Goal: Task Accomplishment & Management: Use online tool/utility

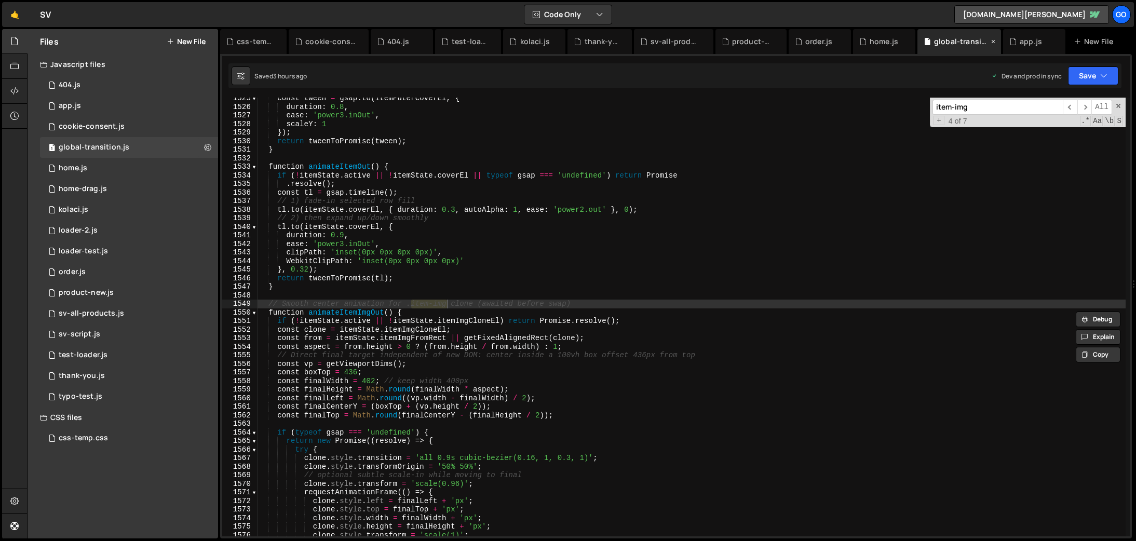
scroll to position [12720, 0]
click at [759, 172] on div "const tween = gsap . to ( itemPuterCoverEl , { duration : 0.8 , ease : 'power3.…" at bounding box center [692, 322] width 868 height 456
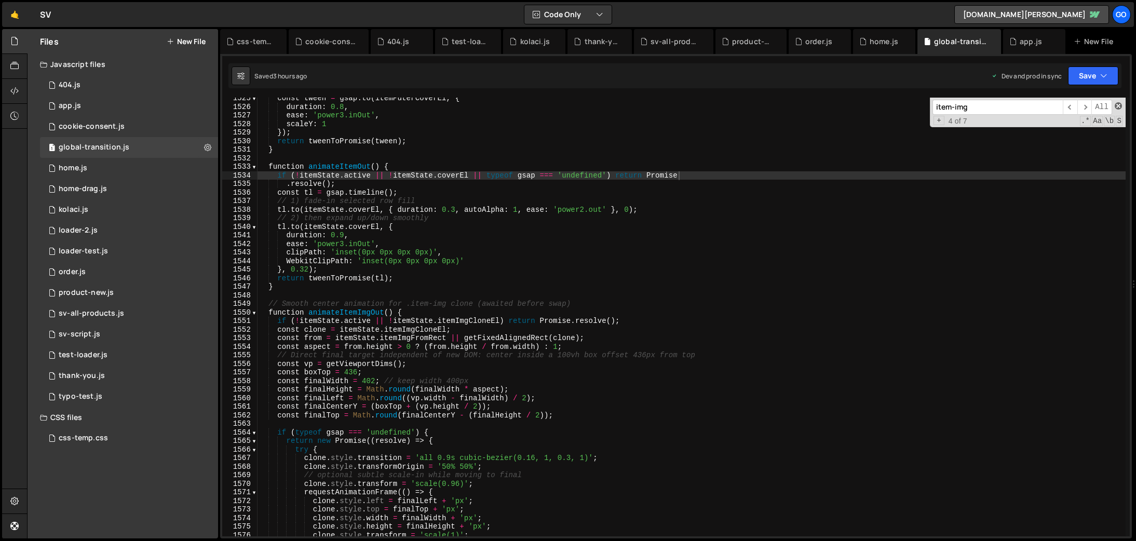
click at [1121, 105] on span at bounding box center [1118, 105] width 7 height 7
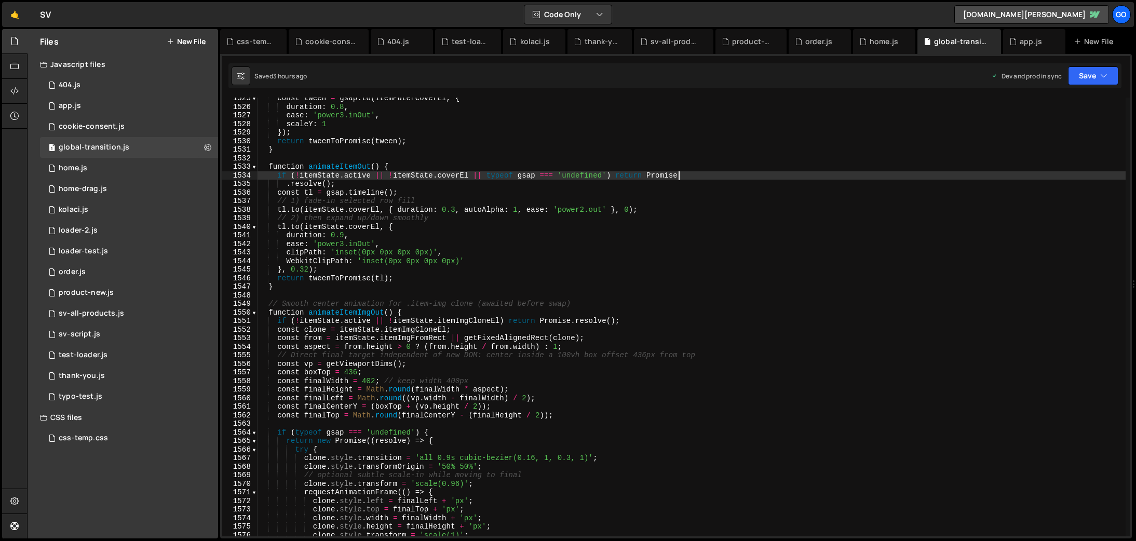
scroll to position [0, 1]
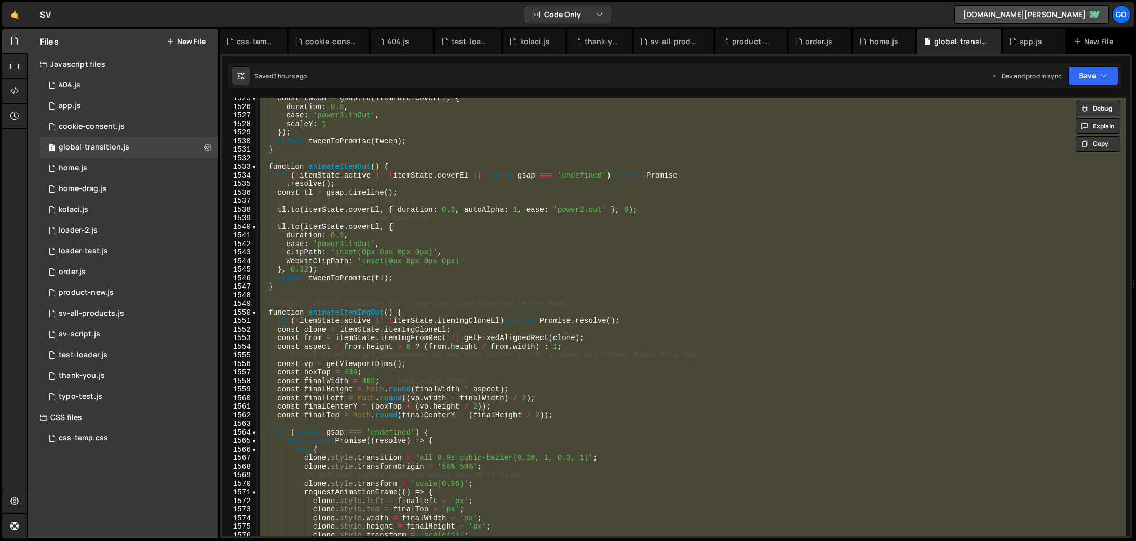
click at [564, 242] on div "const tween = gsap . to ( itemPuterCoverEl , { duration : 0.8 , ease : 'power3.…" at bounding box center [692, 317] width 868 height 439
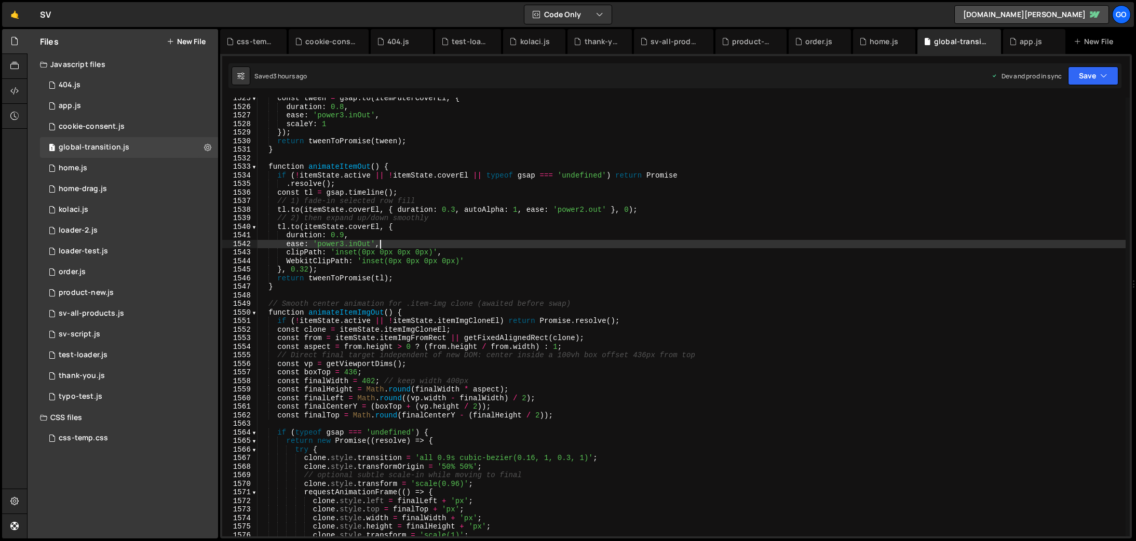
type textarea "})();"
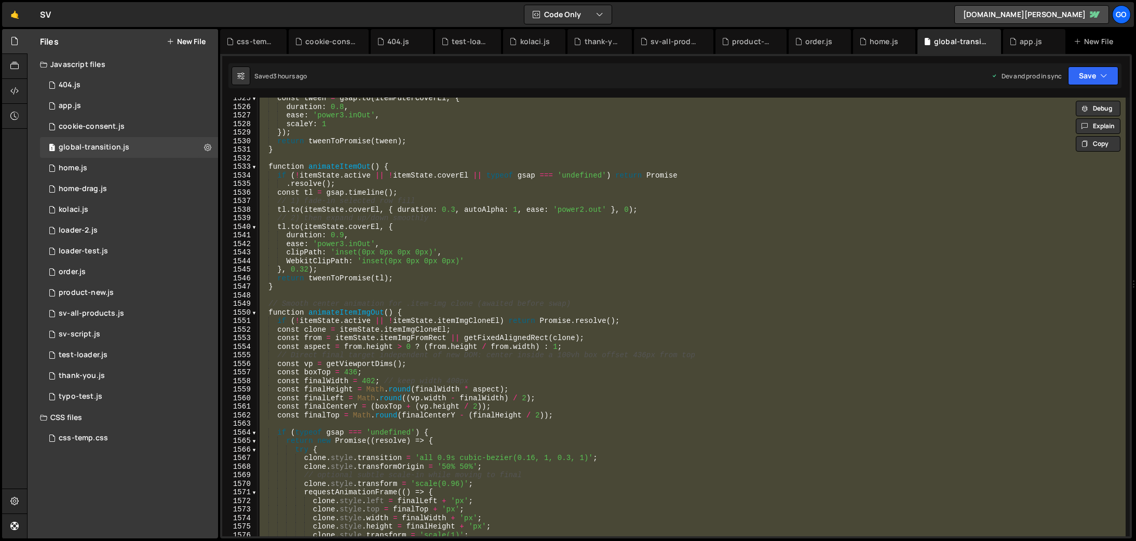
paste textarea
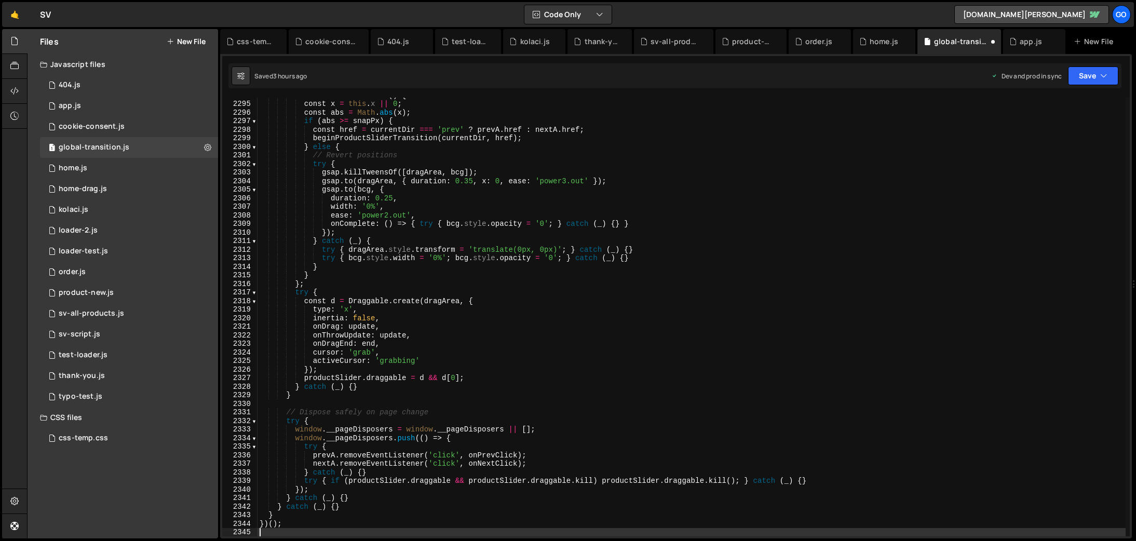
scroll to position [16579, 0]
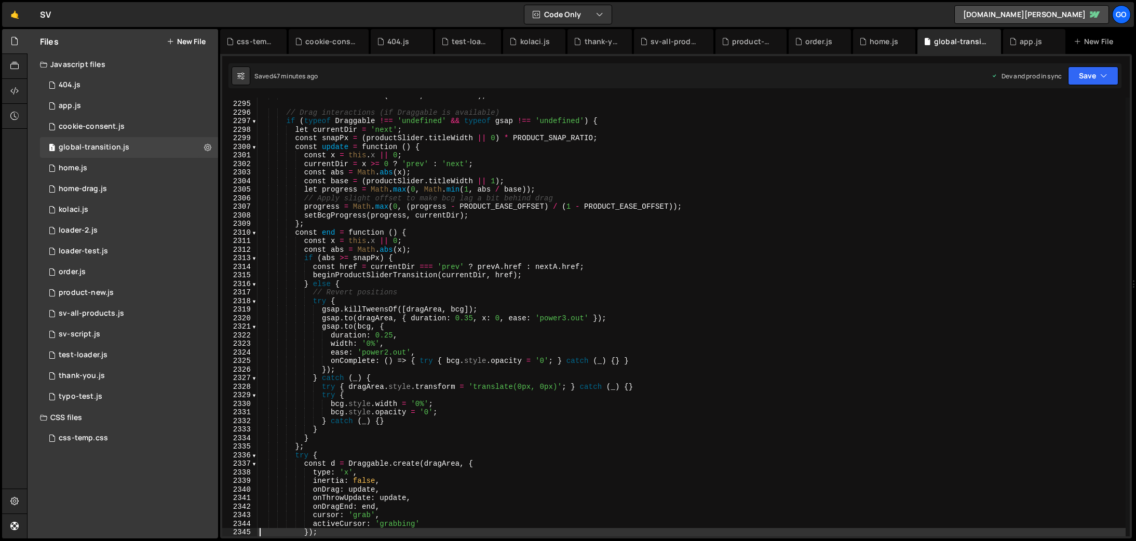
click at [651, 221] on div "nextA . addEventListener ( 'click' , onNextClick ) ; // Drag interactions (if D…" at bounding box center [692, 319] width 868 height 456
type textarea "};"
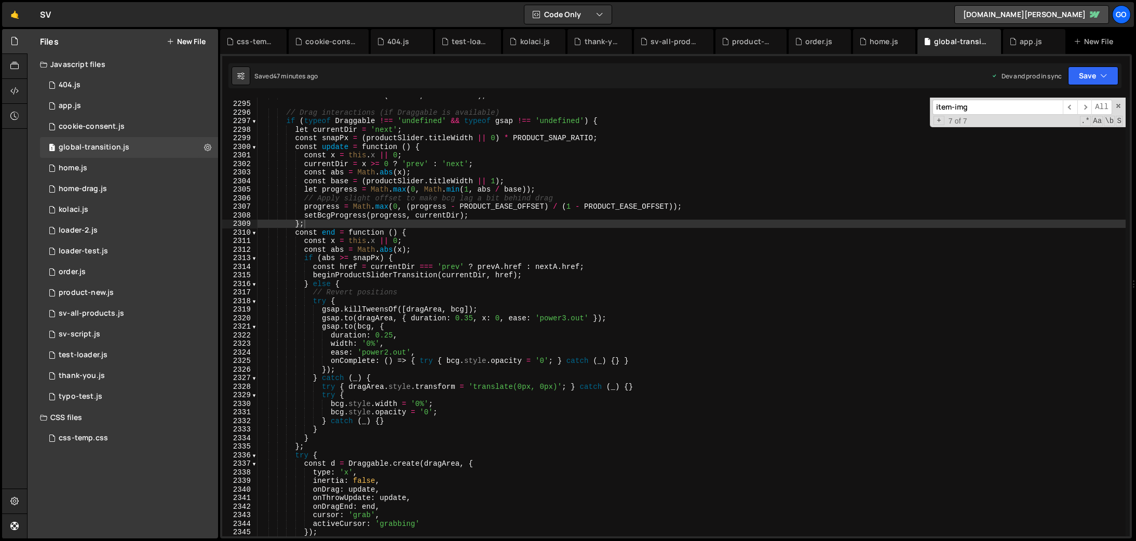
paste input "sp-2-text"
type input "sp-2-text"
click at [1117, 103] on span at bounding box center [1118, 105] width 7 height 7
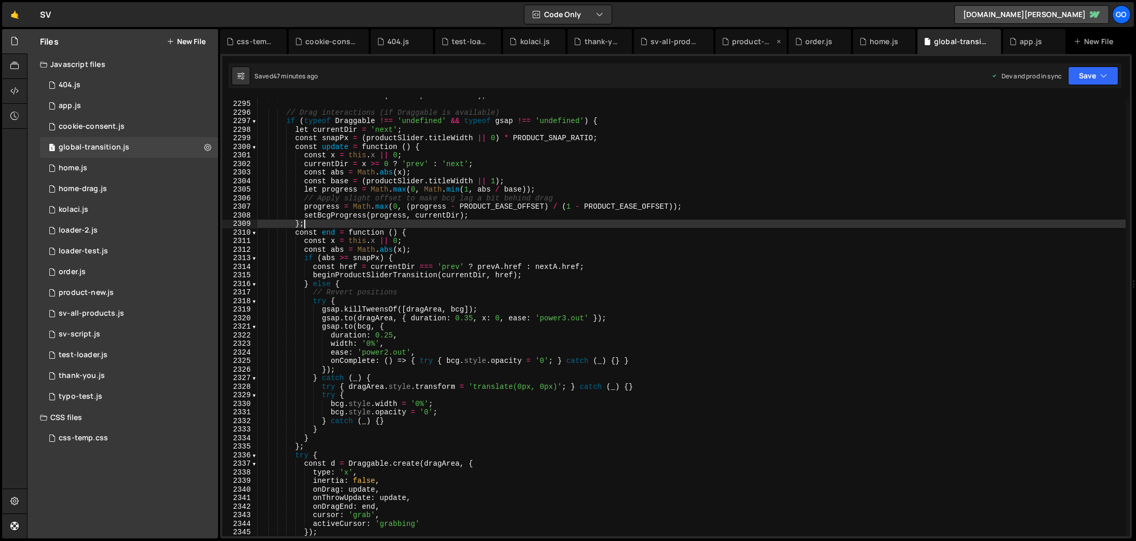
click at [741, 44] on div "product-new.js" at bounding box center [753, 41] width 42 height 10
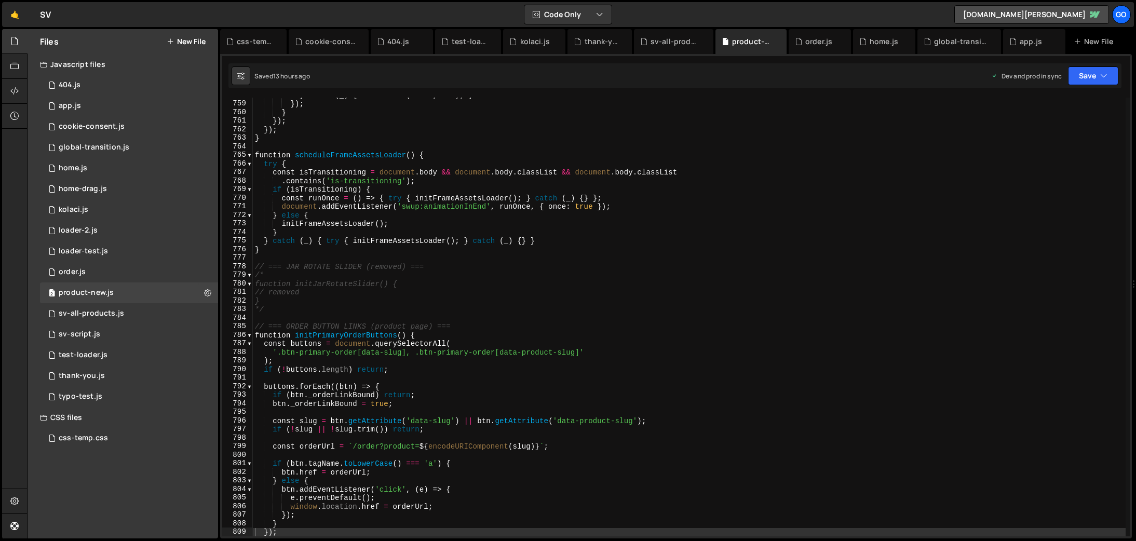
type textarea "});"
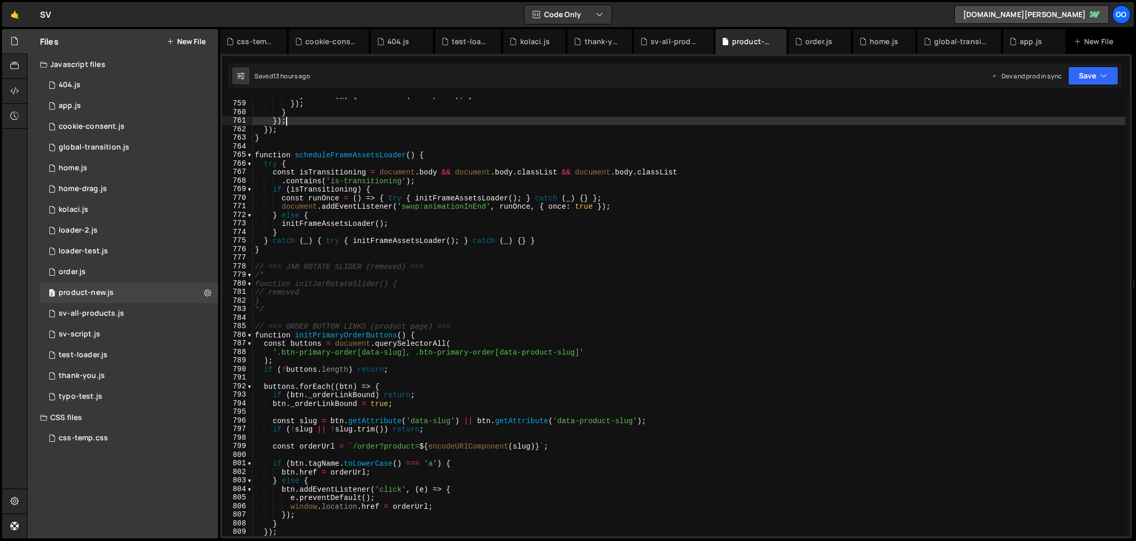
click at [836, 120] on div "} catch ( _ ) { setTimeout ( start , 300 ) ; } }) ; } }) ; }) ; } function sche…" at bounding box center [689, 319] width 873 height 456
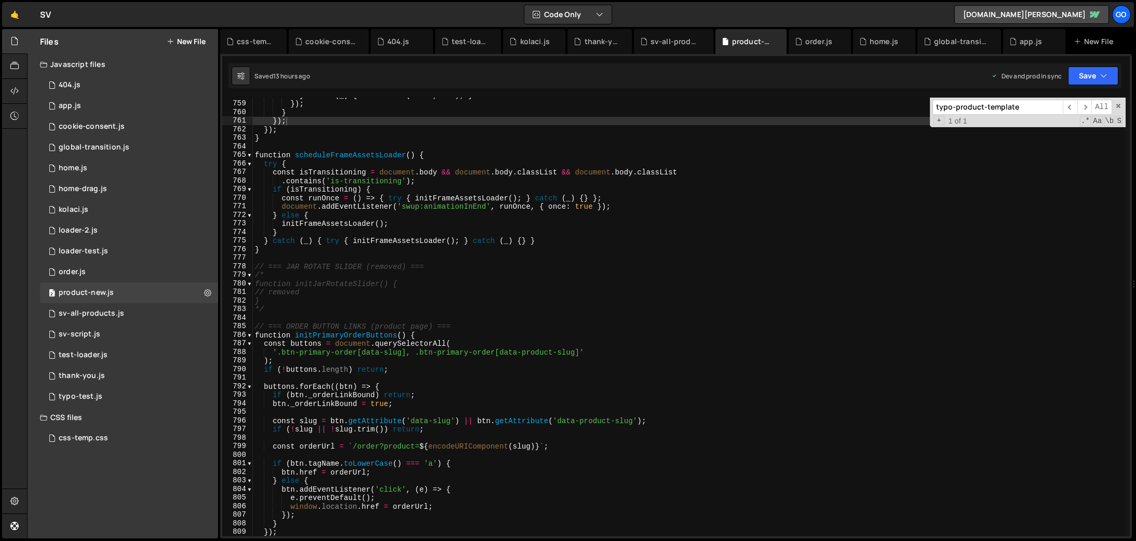
paste input "sp-2-text"
type input "sp-2-text"
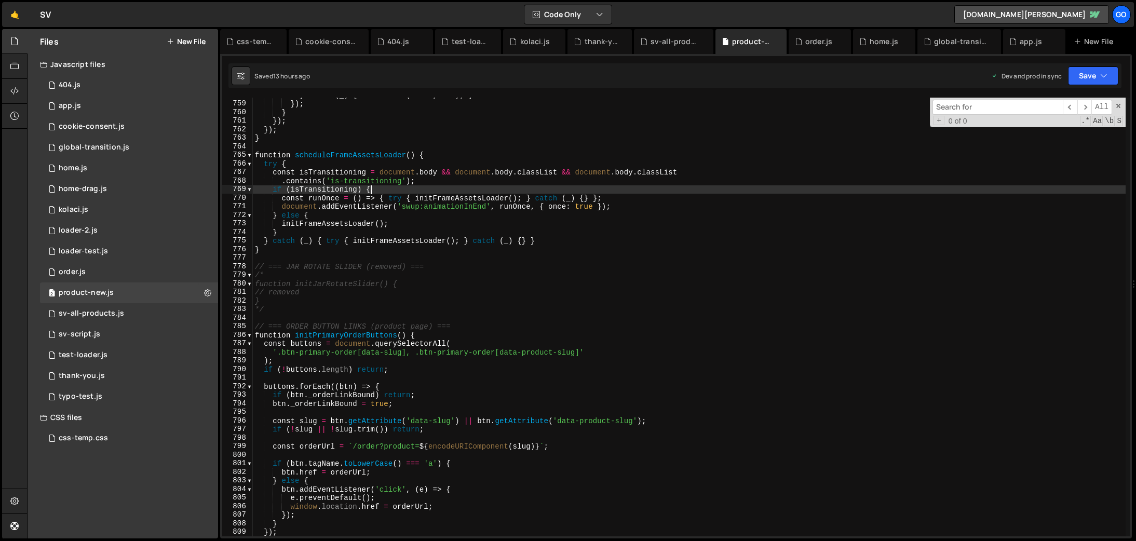
click at [932, 192] on div "} catch ( _ ) { setTimeout ( start , 300 ) ; } }) ; } }) ; }) ; } function sche…" at bounding box center [689, 319] width 873 height 456
click at [1118, 108] on span at bounding box center [1118, 105] width 7 height 7
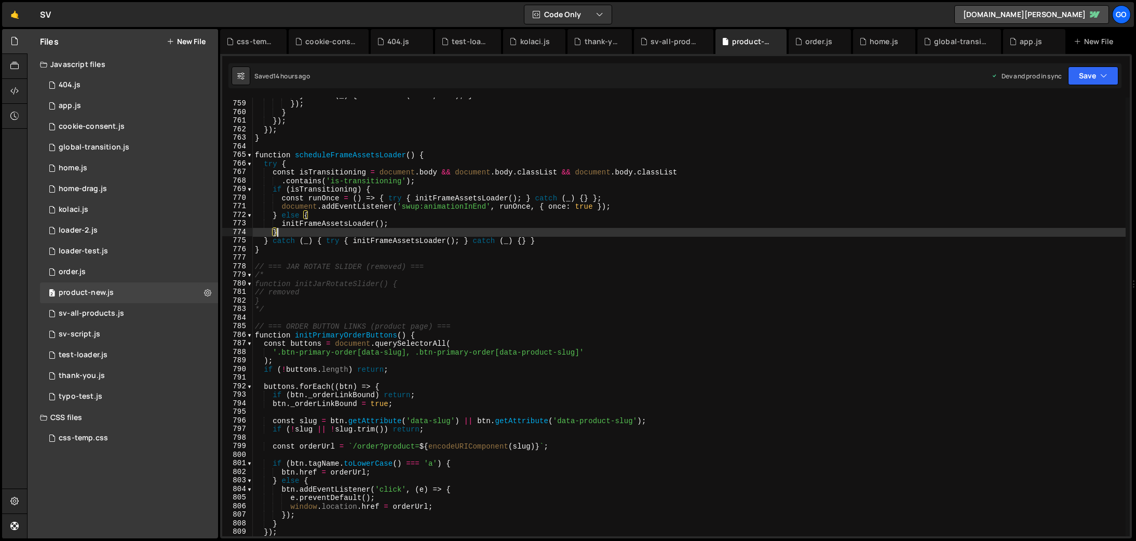
click at [624, 229] on div "} catch ( _ ) { setTimeout ( start , 300 ) ; } }) ; } }) ; }) ; } function sche…" at bounding box center [689, 319] width 873 height 456
type textarea "}"
click at [947, 49] on div "global-transition.js" at bounding box center [960, 41] width 84 height 25
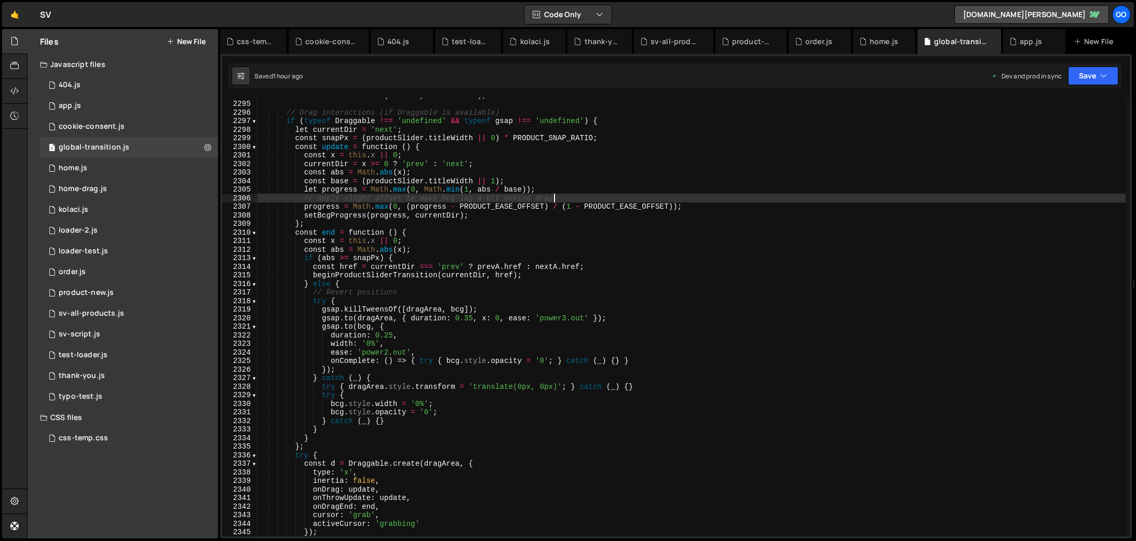
click at [717, 202] on div "nextA . addEventListener ( 'click' , onNextClick ) ; // Drag interactions (if D…" at bounding box center [692, 319] width 868 height 456
type textarea "})();"
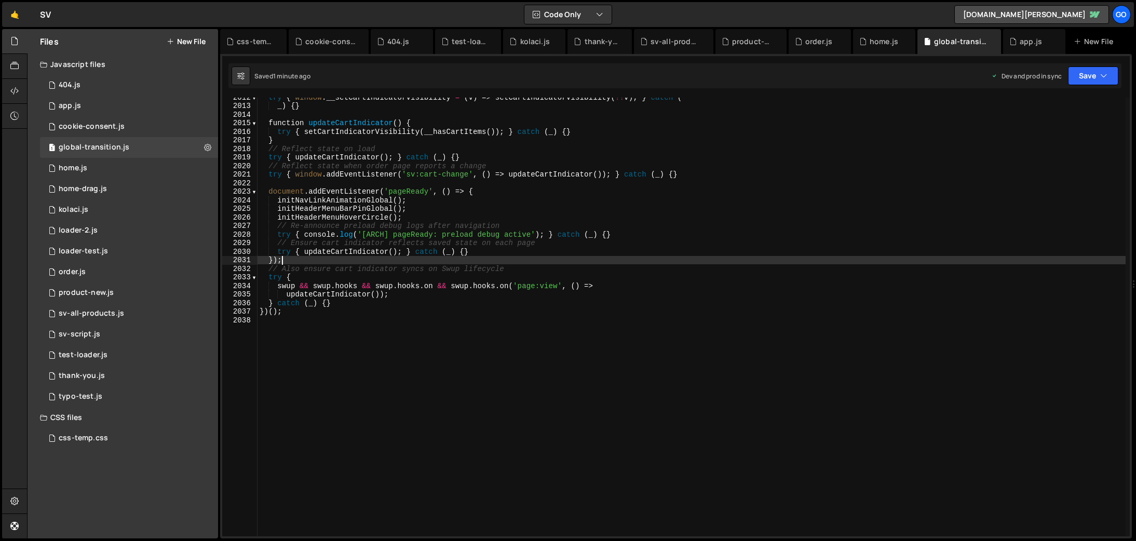
click at [642, 257] on div "try { window . __setCartIndicatorVisibility = ( v ) => setCartIndicatorVisibili…" at bounding box center [692, 321] width 868 height 456
type textarea "})();"
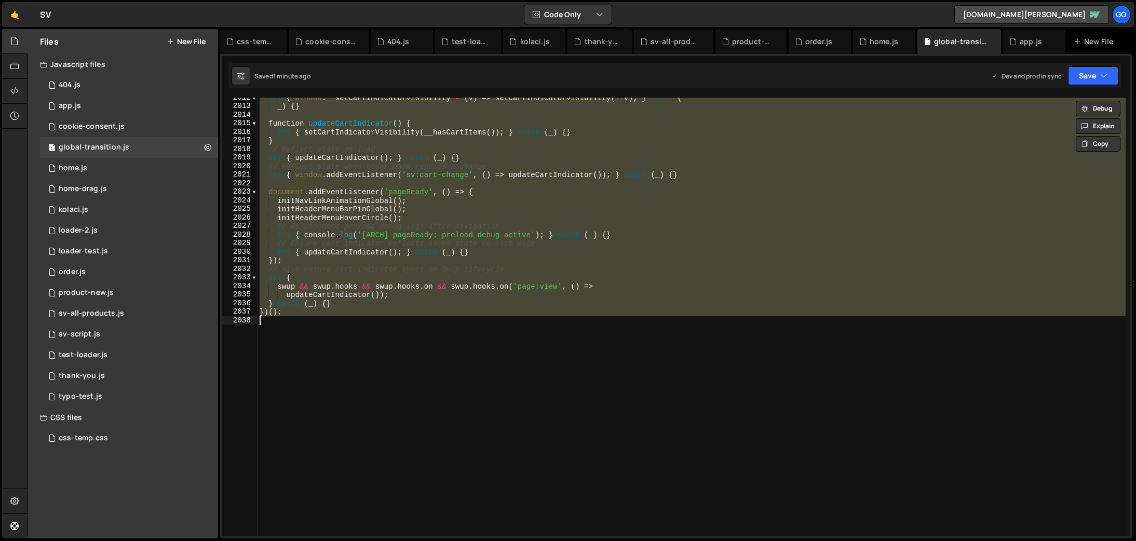
paste textarea
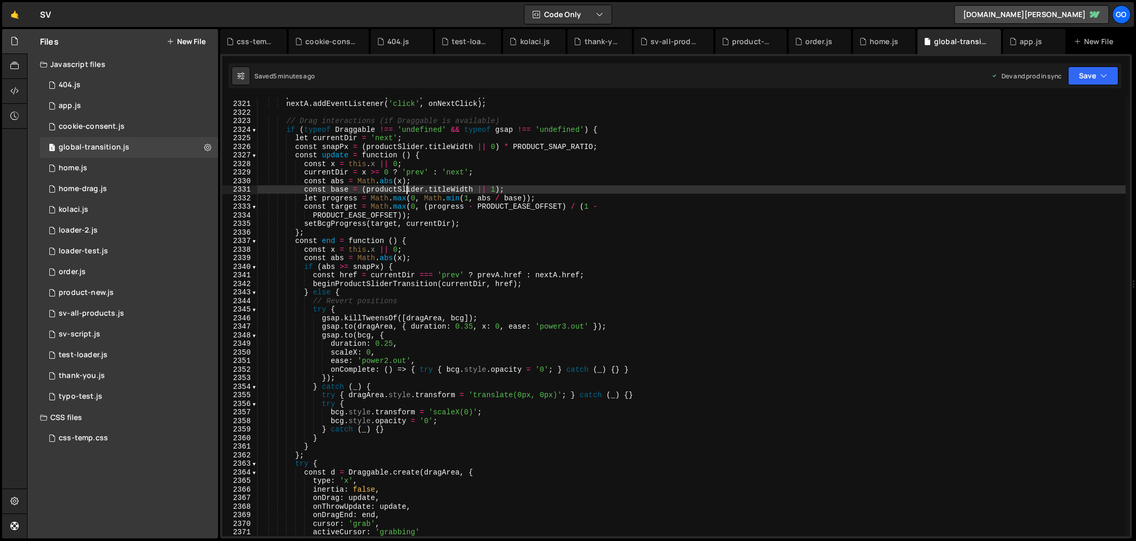
click at [407, 190] on div "prevA . addEventListener ( 'click' , onPrevClick ) ; nextA . addEventListener (…" at bounding box center [692, 319] width 868 height 456
type textarea "})();"
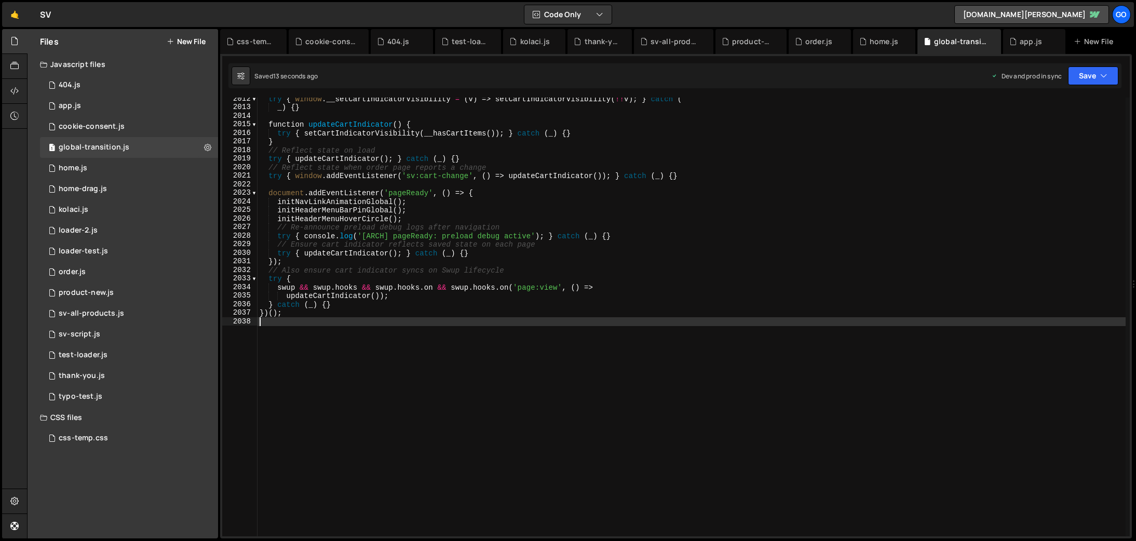
type textarea "})();"
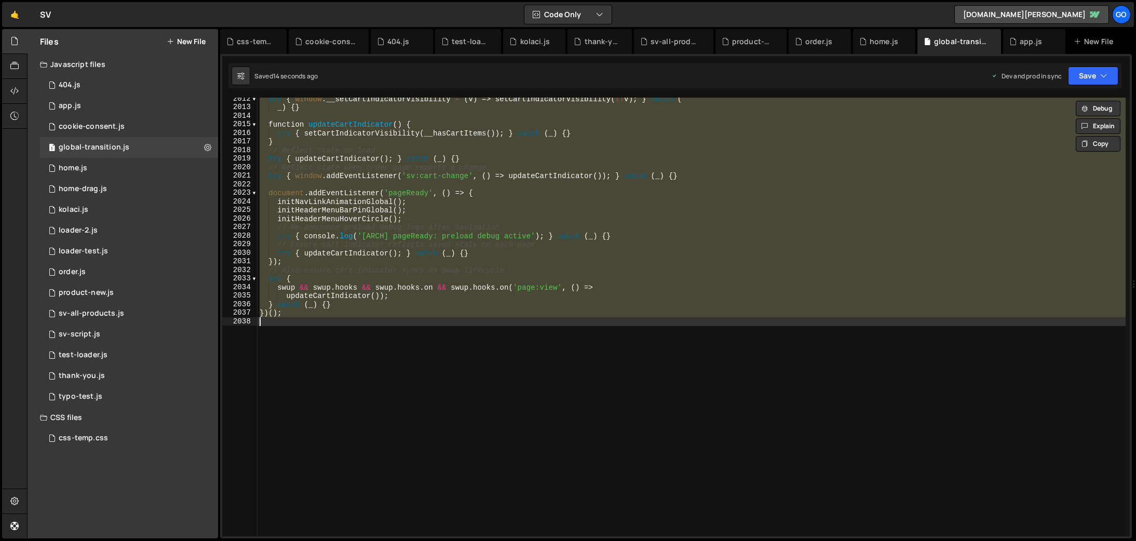
paste textarea
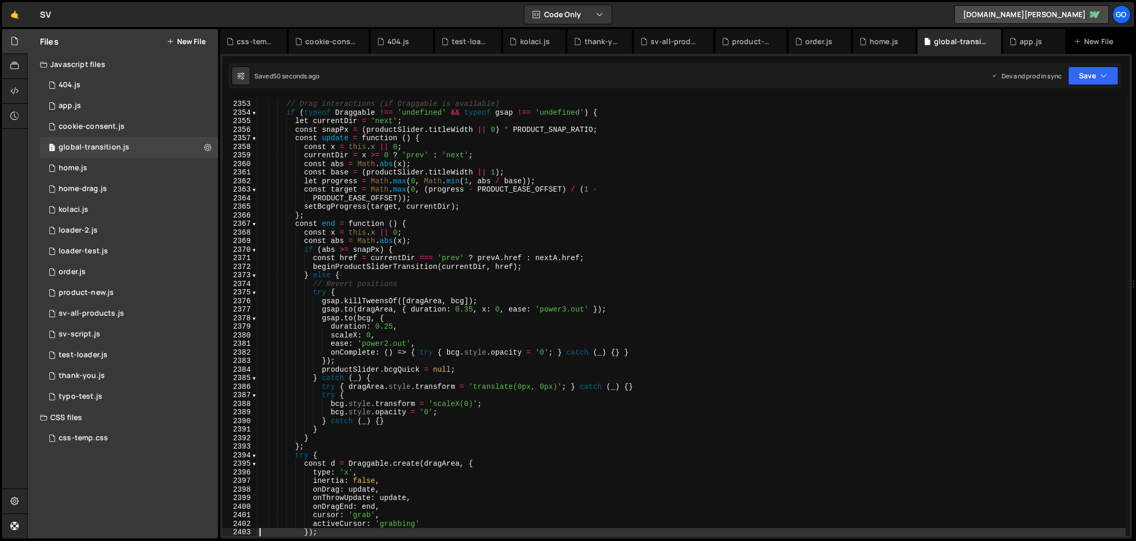
click at [529, 201] on div "// Drag interactions (if Draggable is available) if ( typeof Draggable !== 'und…" at bounding box center [692, 319] width 868 height 456
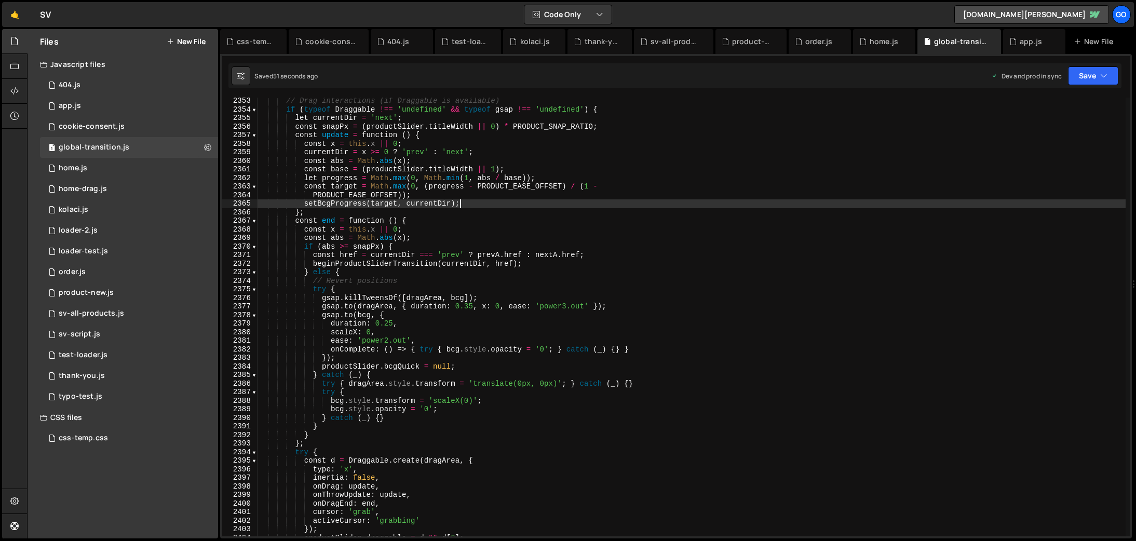
scroll to position [16499, 0]
type textarea "})();"
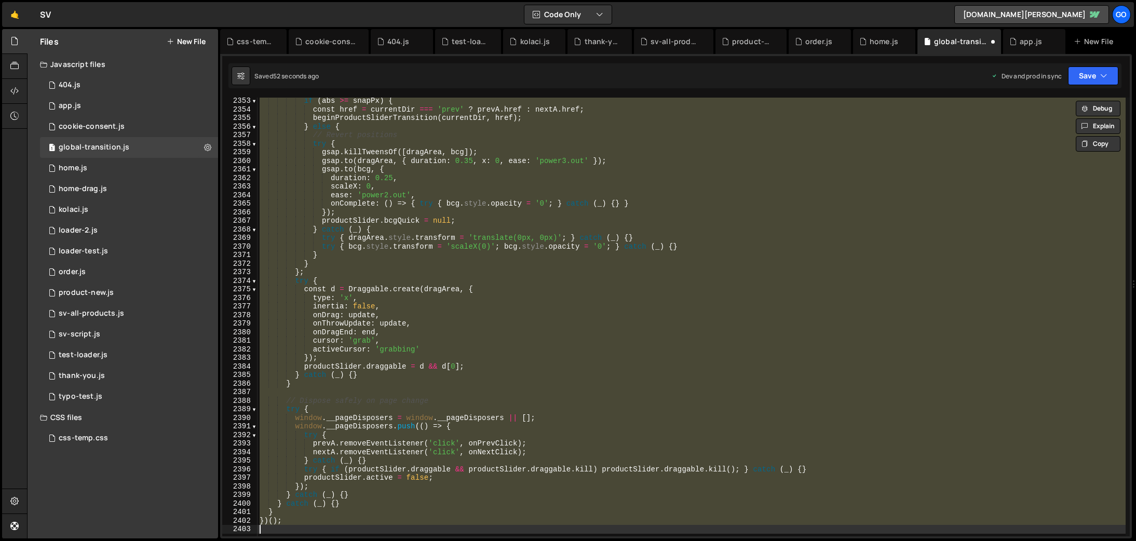
scroll to position [16579, 0]
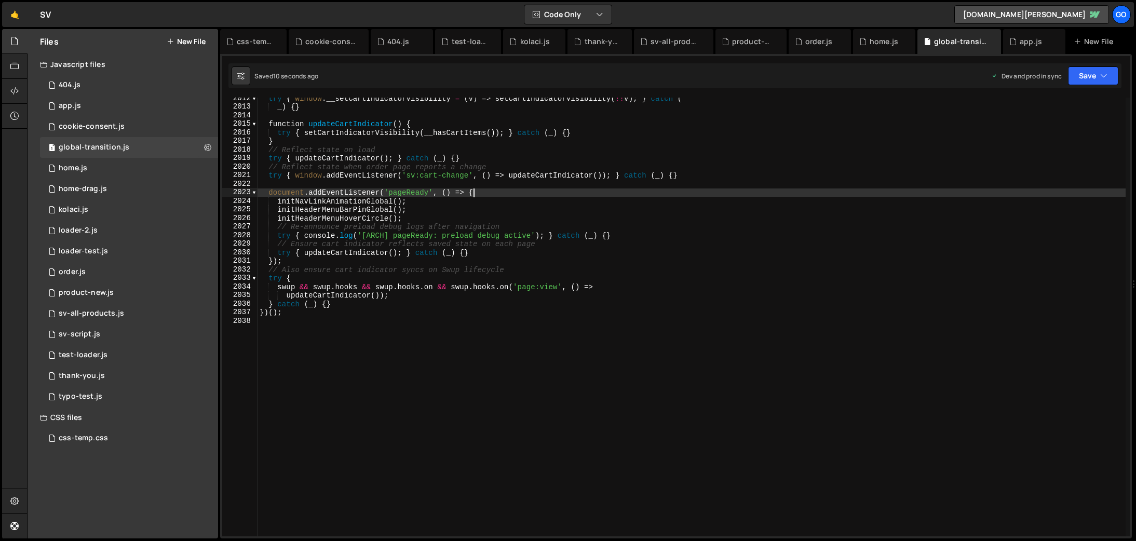
click at [474, 191] on div "try { window . __setCartIndicatorVisibility = ( v ) => setCartIndicatorVisibili…" at bounding box center [692, 322] width 868 height 456
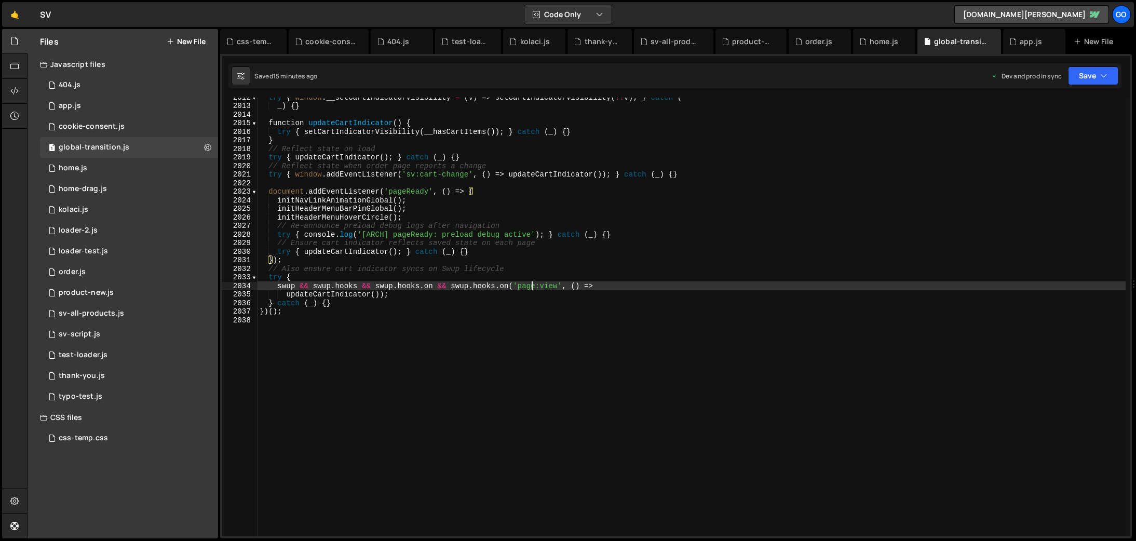
click at [531, 285] on div "try { window . __setCartIndicatorVisibility = ( v ) => setCartIndicatorVisibili…" at bounding box center [692, 321] width 868 height 456
type textarea "})();"
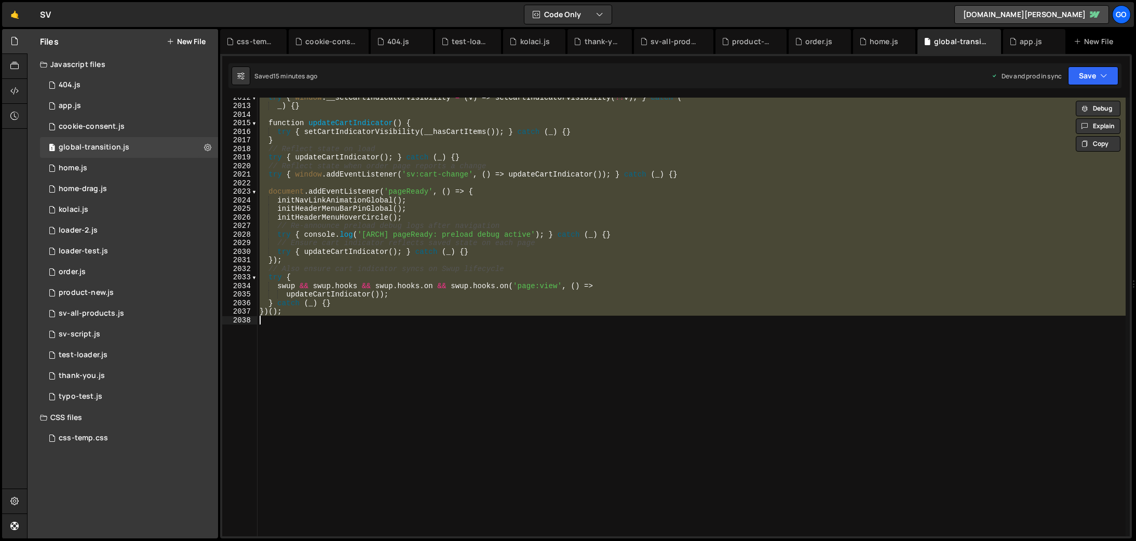
paste textarea
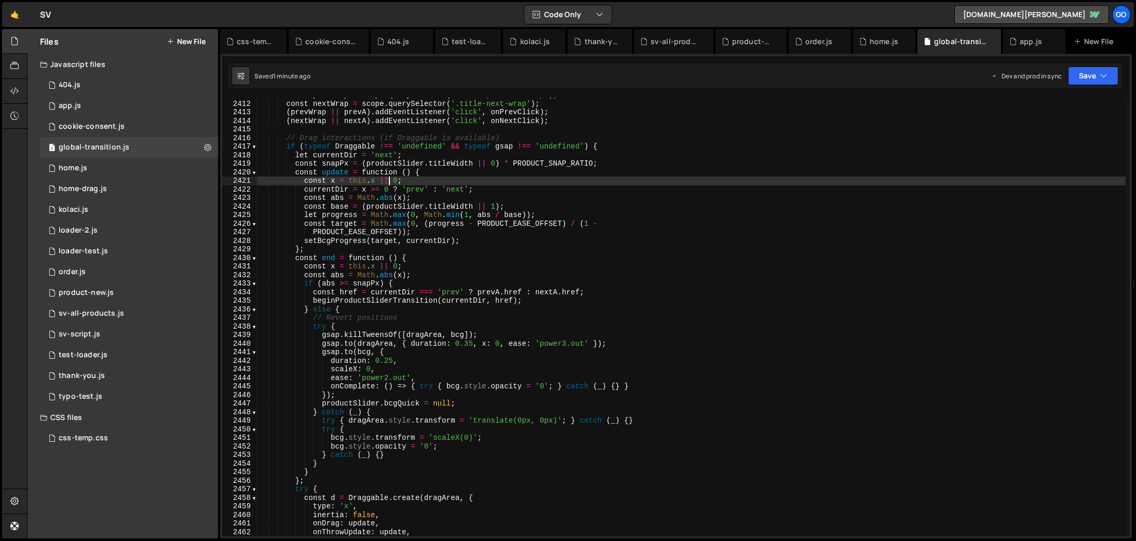
click at [387, 184] on div "const prevWrap = scope . querySelector ( '.title-previous-wrap' ) ; const nextW…" at bounding box center [692, 319] width 868 height 456
type textarea "})();"
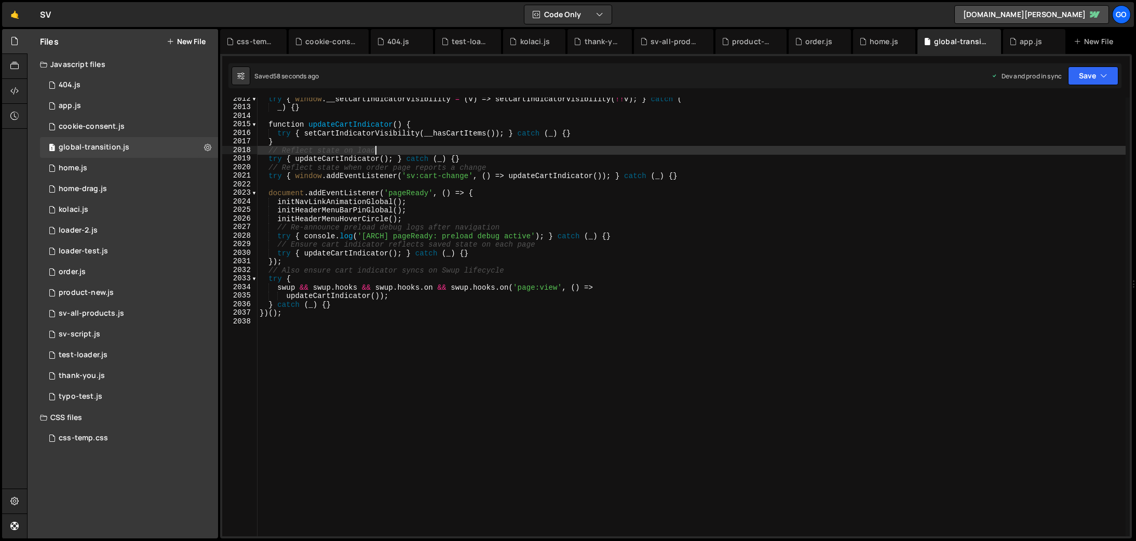
click at [472, 153] on div "try { window . __setCartIndicatorVisibility = ( v ) => setCartIndicatorVisibili…" at bounding box center [692, 323] width 868 height 456
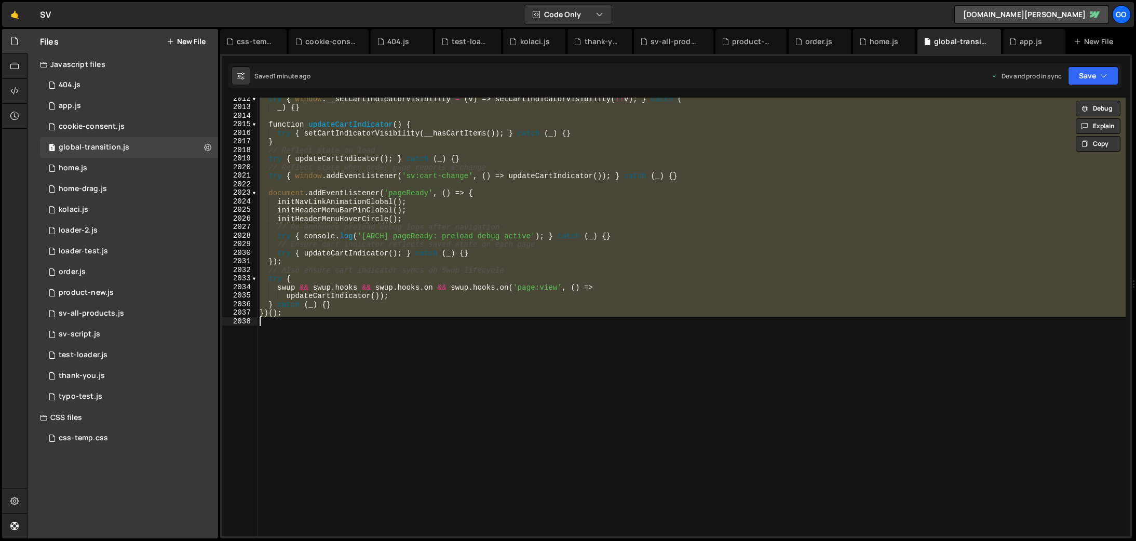
click at [453, 171] on div "try { window . __setCartIndicatorVisibility = ( v ) => setCartIndicatorVisibili…" at bounding box center [692, 317] width 868 height 439
type textarea "try { window.addEventListener('sv:cart-change', () => updateCartIndicator()); }…"
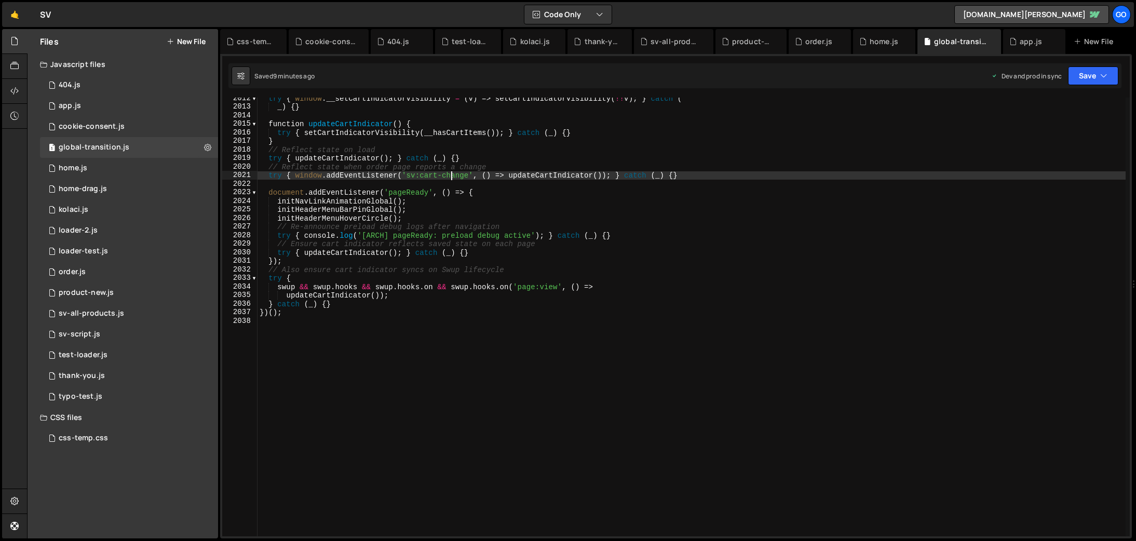
click at [498, 318] on div "try { window . __setCartIndicatorVisibility = ( v ) => setCartIndicatorVisibili…" at bounding box center [692, 322] width 868 height 456
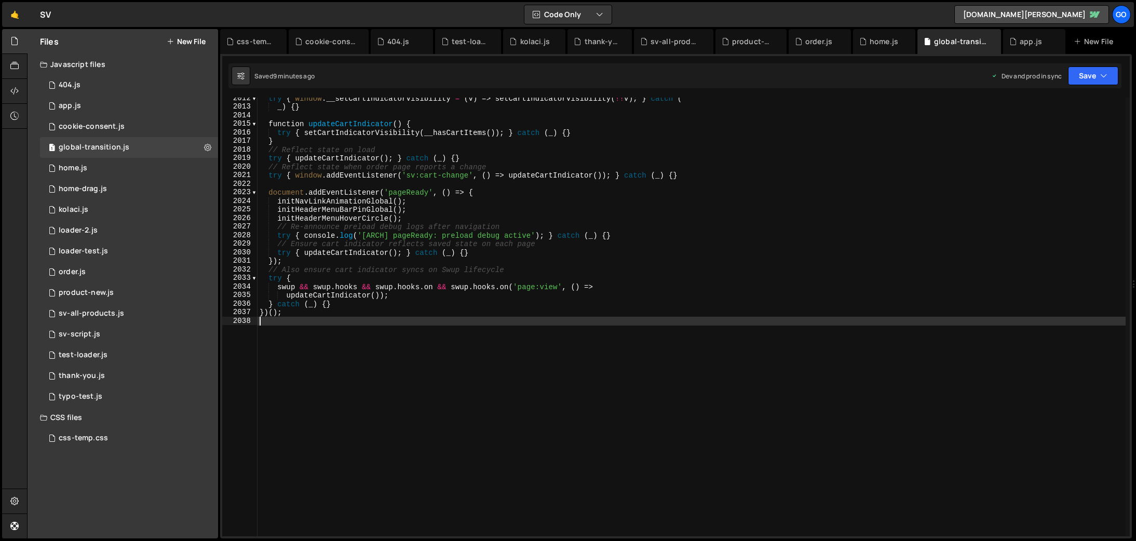
type textarea "})();"
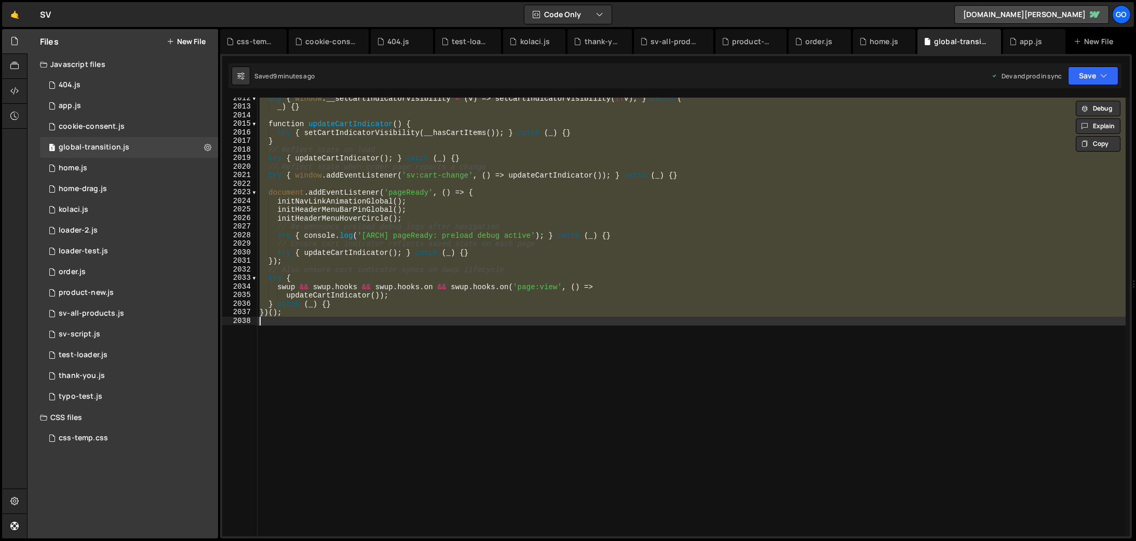
paste textarea
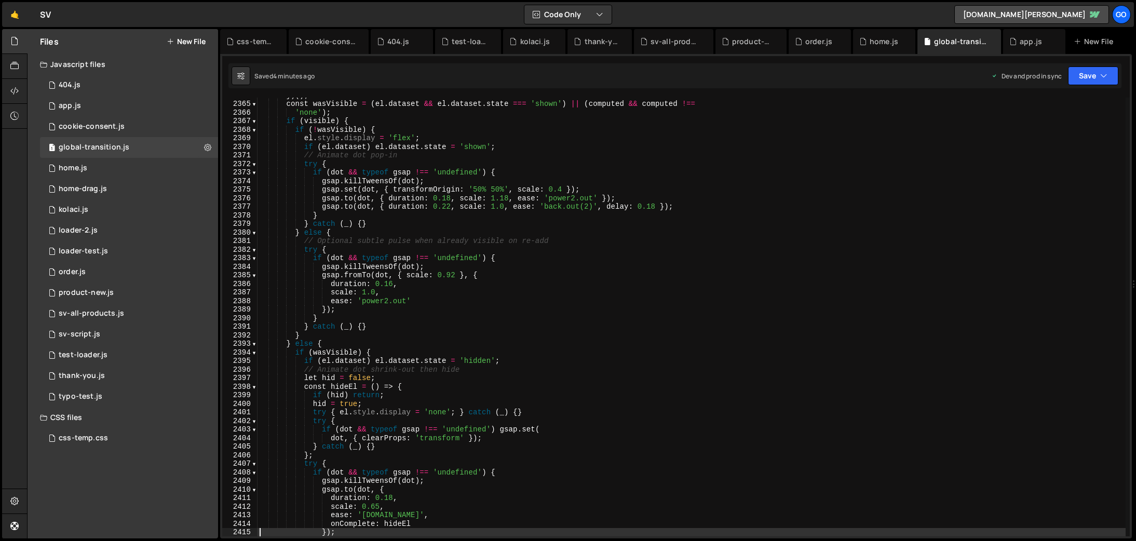
click at [568, 227] on div "}) ( ) ; const wasVisible = ( el . dataset && el . dataset . state === 'shown' …" at bounding box center [692, 319] width 868 height 456
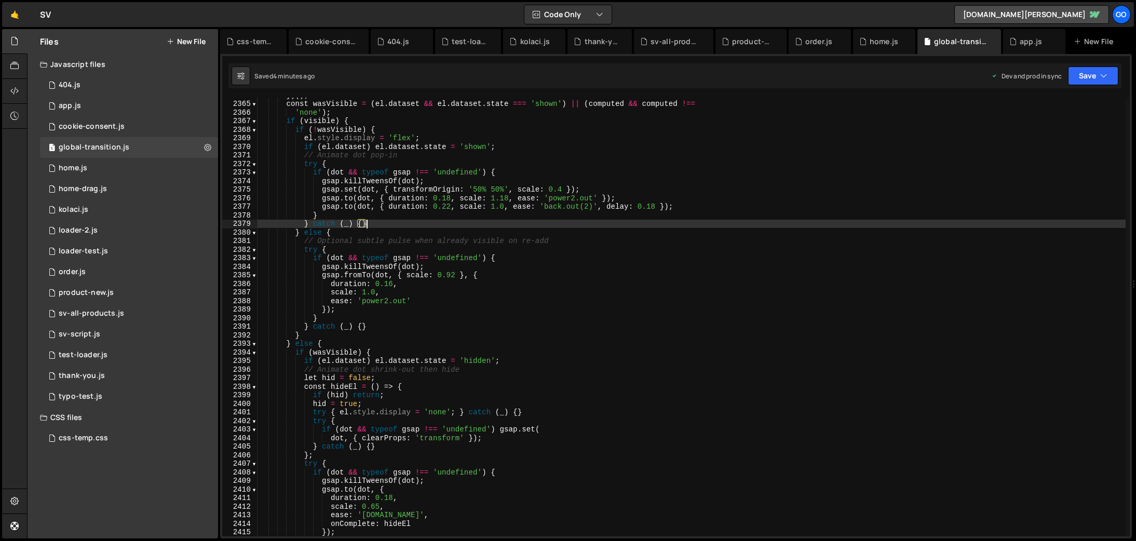
type textarea "})();"
